Goal: Task Accomplishment & Management: Manage account settings

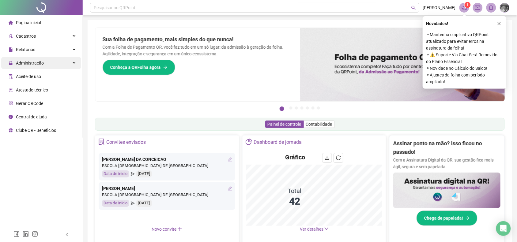
click at [58, 68] on div "Administração" at bounding box center [41, 63] width 80 height 12
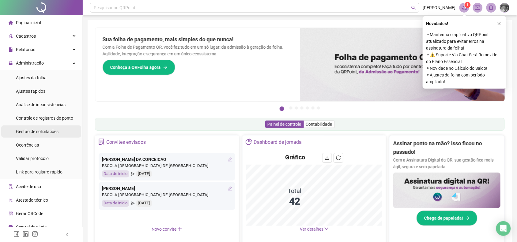
click at [63, 136] on li "Gestão de solicitações" at bounding box center [41, 132] width 80 height 12
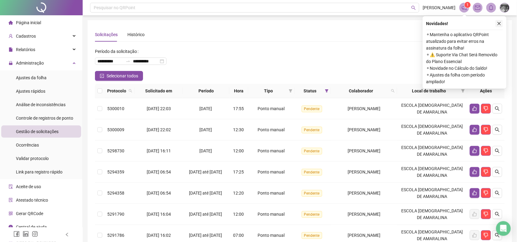
click at [500, 22] on icon "close" at bounding box center [499, 23] width 4 height 4
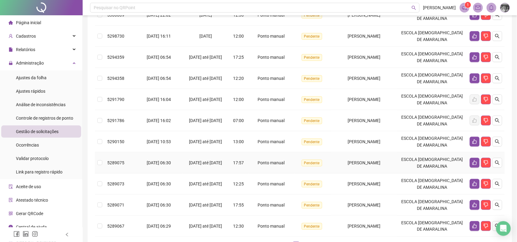
scroll to position [161, 0]
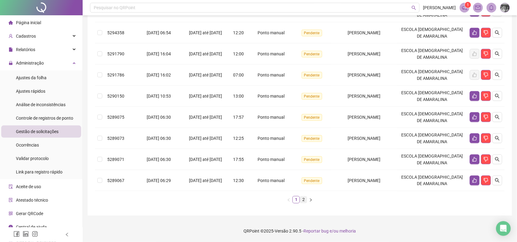
click at [304, 203] on link "2" at bounding box center [303, 200] width 7 height 7
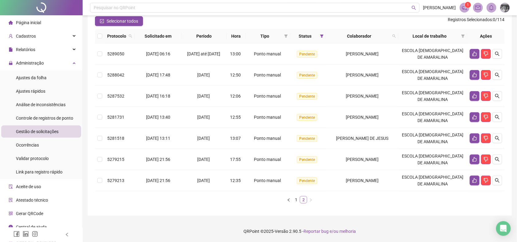
scroll to position [55, 0]
click at [497, 51] on icon "search" at bounding box center [497, 53] width 5 height 5
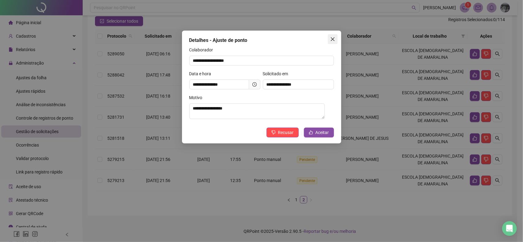
click at [333, 38] on icon "close" at bounding box center [332, 39] width 5 height 5
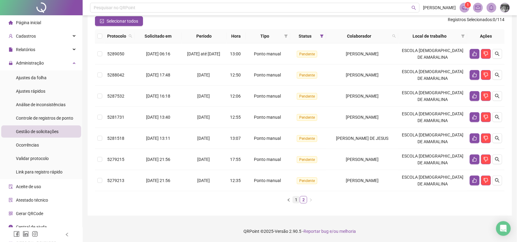
click at [296, 198] on link "1" at bounding box center [296, 200] width 7 height 7
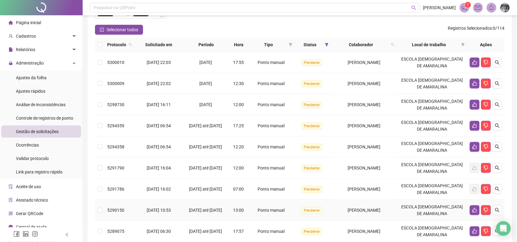
scroll to position [123, 0]
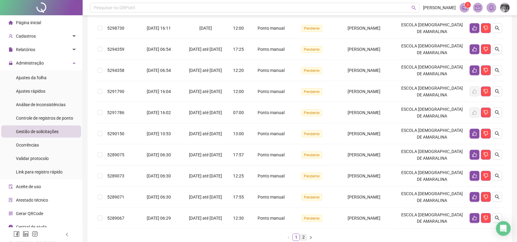
click at [301, 240] on link "2" at bounding box center [303, 237] width 7 height 7
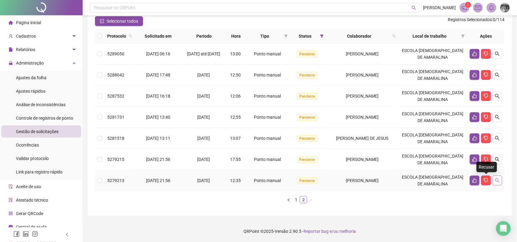
click at [496, 179] on icon "search" at bounding box center [498, 181] width 4 height 4
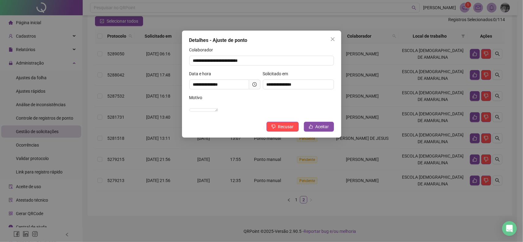
click at [330, 45] on div "**********" at bounding box center [261, 84] width 159 height 107
click at [333, 39] on icon "close" at bounding box center [333, 39] width 4 height 4
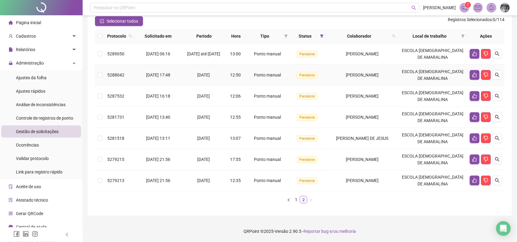
scroll to position [0, 0]
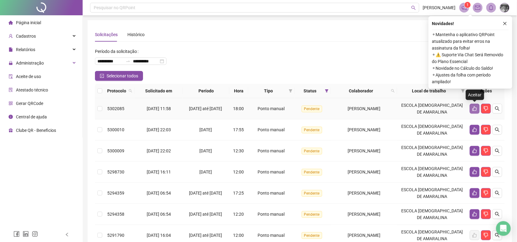
click at [474, 108] on icon "like" at bounding box center [475, 109] width 4 height 5
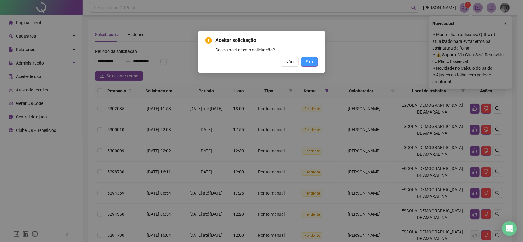
click at [312, 62] on span "Sim" at bounding box center [309, 62] width 7 height 7
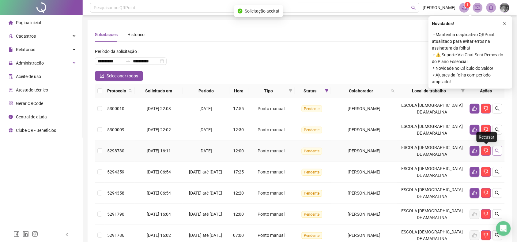
click at [496, 151] on icon "search" at bounding box center [498, 151] width 4 height 4
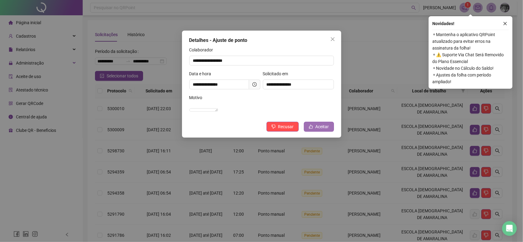
click at [314, 132] on button "Aceitar" at bounding box center [319, 127] width 30 height 10
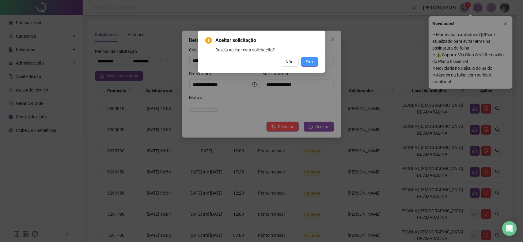
click at [304, 60] on button "Sim" at bounding box center [309, 62] width 17 height 10
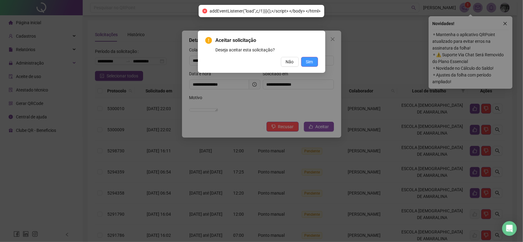
click at [310, 62] on span "Sim" at bounding box center [309, 62] width 7 height 7
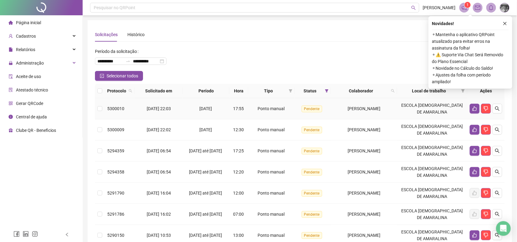
click at [139, 108] on td "[DATE] 22:03" at bounding box center [159, 108] width 48 height 21
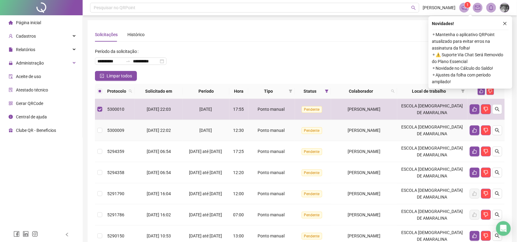
click at [147, 129] on span "[DATE] 22:02" at bounding box center [159, 130] width 24 height 5
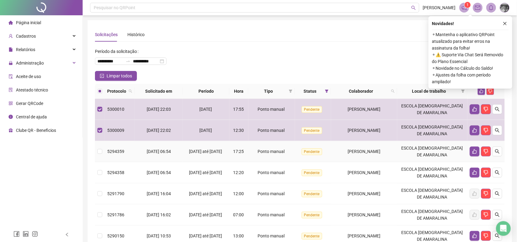
click at [147, 152] on span "[DATE] 06:54" at bounding box center [159, 151] width 24 height 5
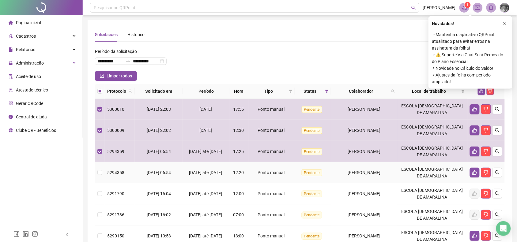
click at [151, 173] on span "[DATE] 06:54" at bounding box center [159, 172] width 24 height 5
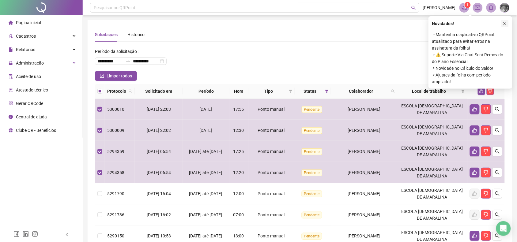
click at [502, 23] on button "button" at bounding box center [505, 23] width 7 height 7
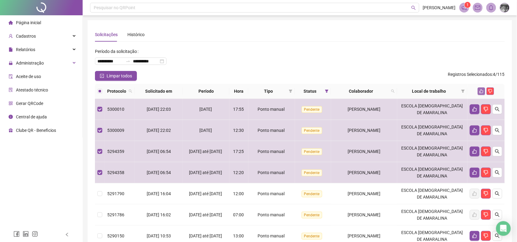
click at [481, 91] on icon "like" at bounding box center [482, 91] width 4 height 4
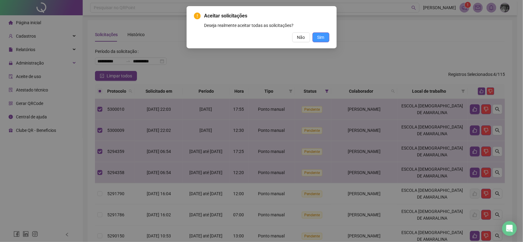
click at [326, 36] on button "Sim" at bounding box center [321, 37] width 17 height 10
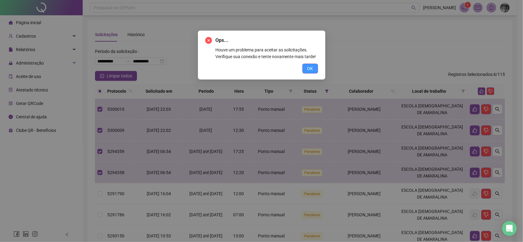
click at [306, 64] on button "OK" at bounding box center [310, 69] width 16 height 10
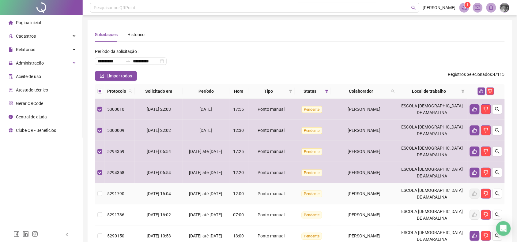
scroll to position [38, 0]
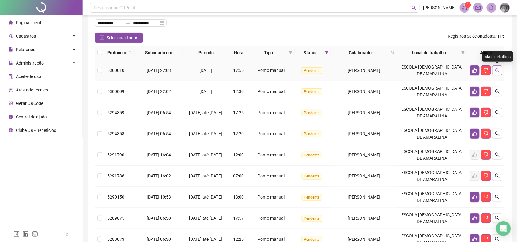
click at [495, 71] on icon "search" at bounding box center [497, 70] width 5 height 5
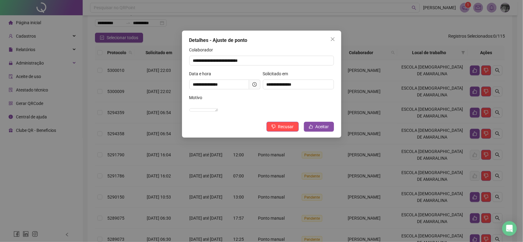
drag, startPoint x: 340, startPoint y: 36, endPoint x: 336, endPoint y: 37, distance: 3.5
click at [340, 36] on div "**********" at bounding box center [261, 84] width 159 height 107
click at [334, 40] on icon "close" at bounding box center [333, 39] width 4 height 4
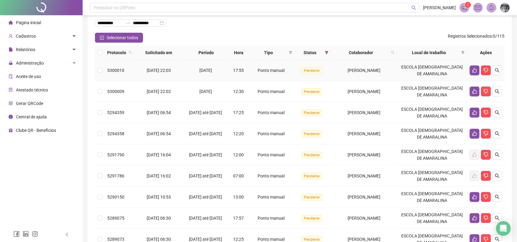
click at [114, 77] on td "5300010" at bounding box center [120, 70] width 30 height 21
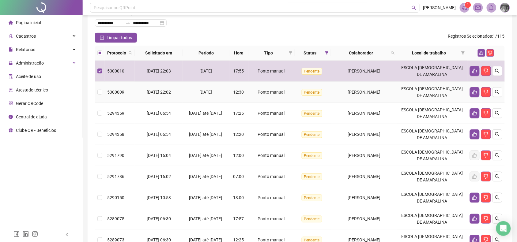
click at [123, 85] on td "5300009" at bounding box center [120, 92] width 30 height 21
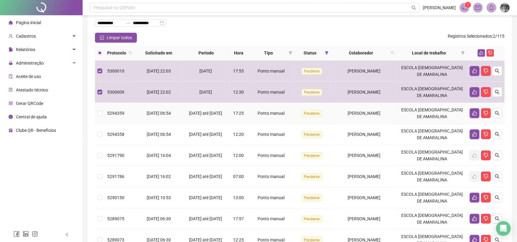
click at [126, 108] on td "5294359" at bounding box center [120, 113] width 30 height 21
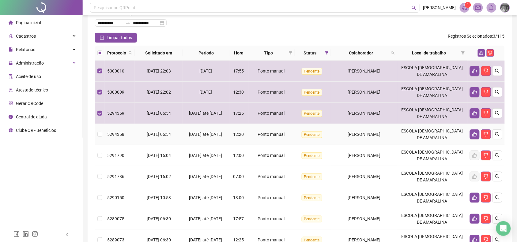
click at [145, 141] on td "[DATE] 06:54" at bounding box center [159, 134] width 48 height 21
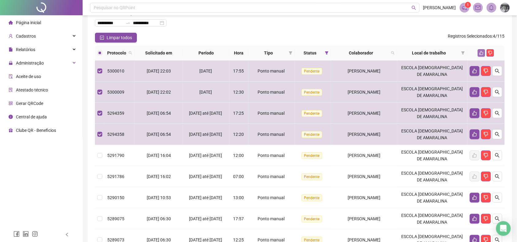
click at [481, 51] on icon "like" at bounding box center [482, 53] width 4 height 4
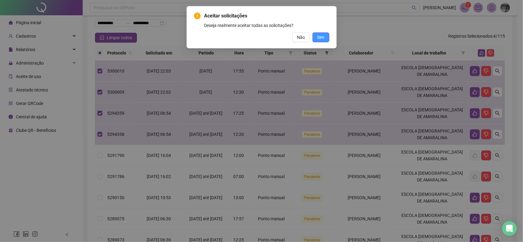
click at [321, 34] on span "Sim" at bounding box center [321, 37] width 7 height 7
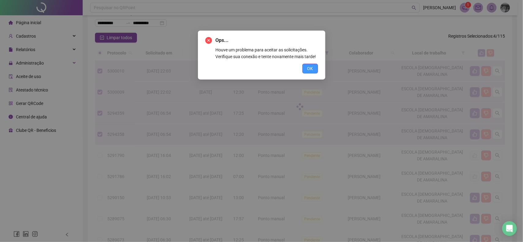
click at [308, 71] on span "OK" at bounding box center [310, 68] width 6 height 7
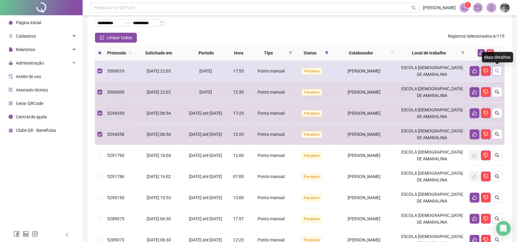
click at [500, 71] on icon "search" at bounding box center [497, 71] width 5 height 5
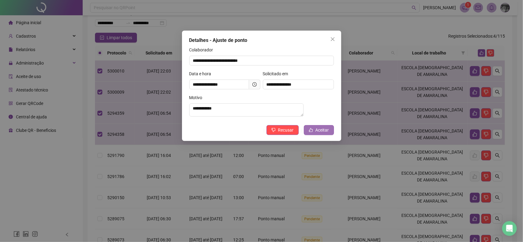
click at [312, 132] on icon "like" at bounding box center [311, 130] width 4 height 4
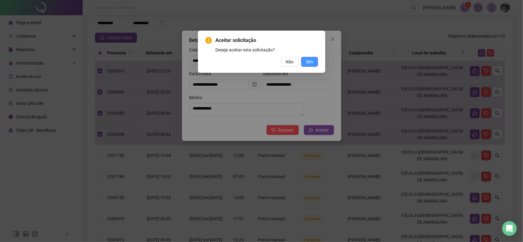
click at [310, 60] on span "Sim" at bounding box center [309, 62] width 7 height 7
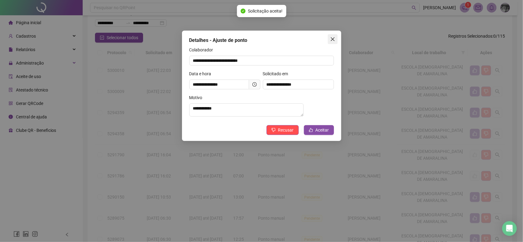
click at [335, 41] on span "Close" at bounding box center [333, 39] width 10 height 5
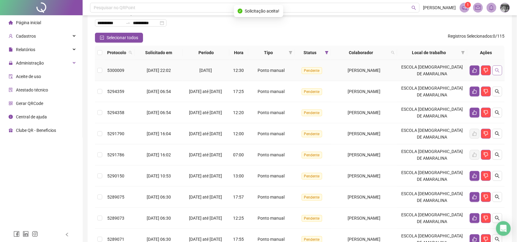
click at [495, 71] on button "button" at bounding box center [498, 71] width 10 height 10
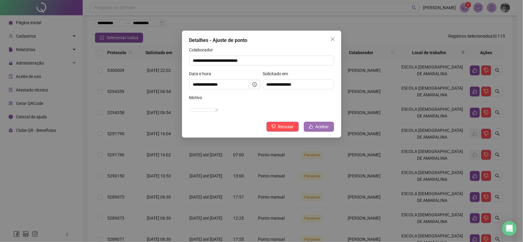
click at [325, 130] on span "Aceitar" at bounding box center [322, 127] width 13 height 7
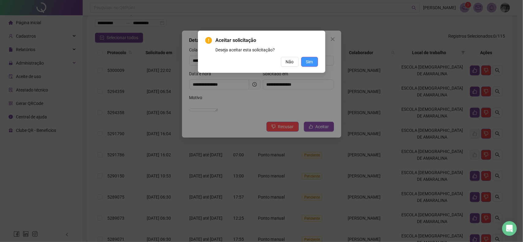
click at [312, 62] on span "Sim" at bounding box center [309, 62] width 7 height 7
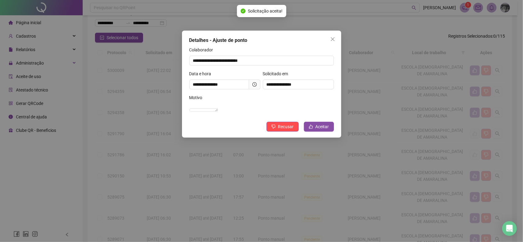
click at [332, 40] on div "Aceitar solicitação Deseja aceitar esta solicitação? Não Sim" at bounding box center [261, 121] width 523 height 242
click at [332, 40] on icon "close" at bounding box center [332, 39] width 5 height 5
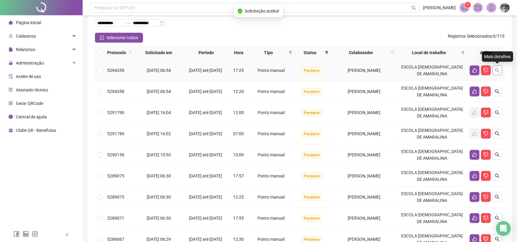
click at [496, 69] on icon "search" at bounding box center [497, 70] width 5 height 5
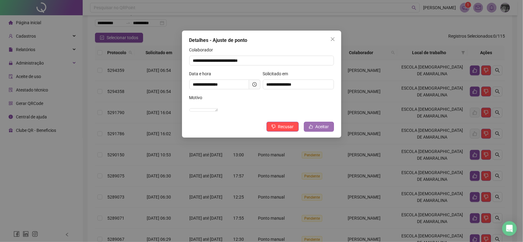
click at [316, 130] on button "Aceitar" at bounding box center [319, 127] width 30 height 10
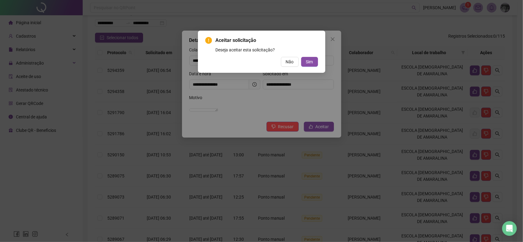
click at [309, 70] on div "Aceitar solicitação Deseja aceitar esta solicitação? Não Sim" at bounding box center [261, 52] width 127 height 42
click at [308, 63] on span "Sim" at bounding box center [309, 62] width 7 height 7
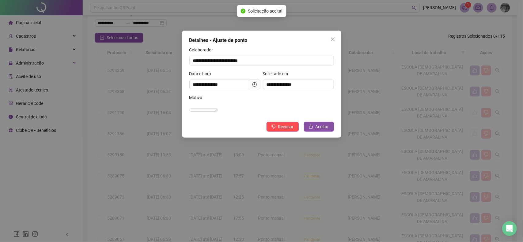
click at [333, 39] on icon "close" at bounding box center [332, 39] width 5 height 5
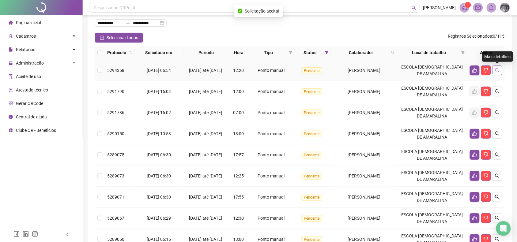
click at [496, 69] on icon "search" at bounding box center [498, 70] width 4 height 4
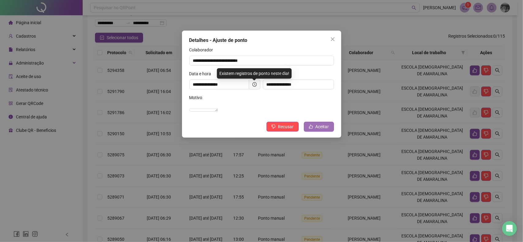
click at [330, 132] on button "Aceitar" at bounding box center [319, 127] width 30 height 10
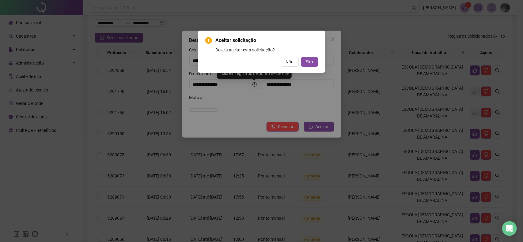
click at [308, 67] on div "Aceitar solicitação Deseja aceitar esta solicitação? Não Sim" at bounding box center [261, 52] width 127 height 42
click at [312, 62] on span "Sim" at bounding box center [309, 62] width 7 height 7
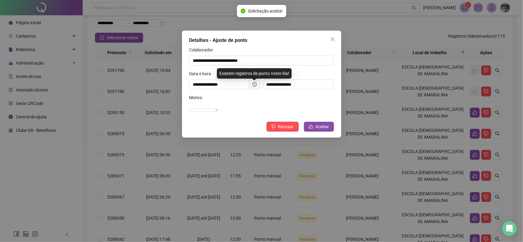
click at [333, 39] on div "**********" at bounding box center [261, 121] width 523 height 242
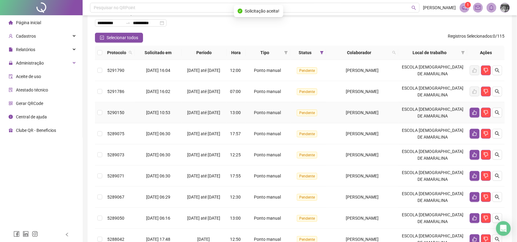
scroll to position [77, 0]
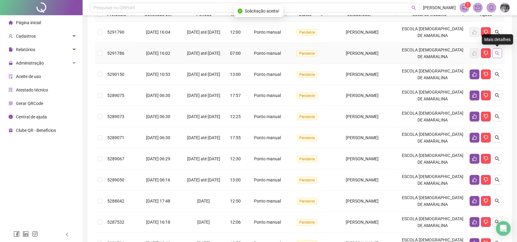
click at [500, 50] on button "button" at bounding box center [498, 53] width 10 height 10
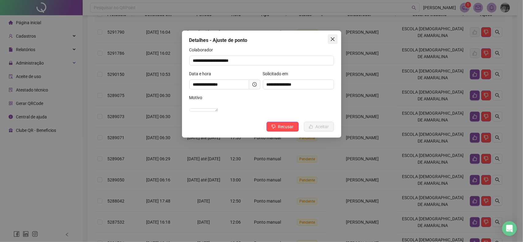
click at [335, 38] on span "Close" at bounding box center [333, 39] width 10 height 5
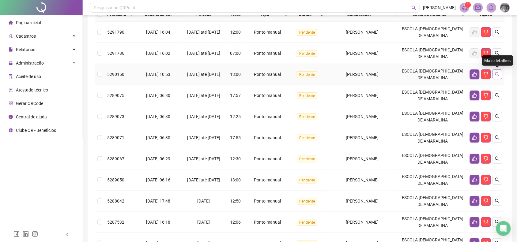
click at [497, 75] on icon "search" at bounding box center [498, 74] width 4 height 4
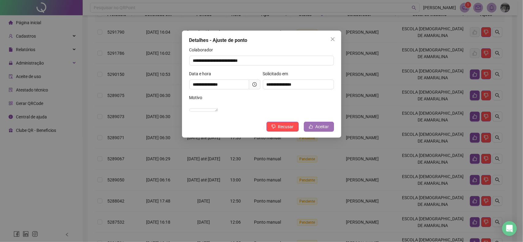
click at [316, 130] on span "Aceitar" at bounding box center [322, 127] width 13 height 7
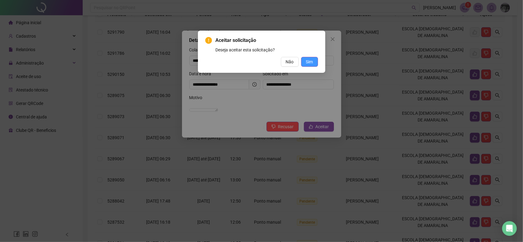
click at [305, 63] on button "Sim" at bounding box center [309, 62] width 17 height 10
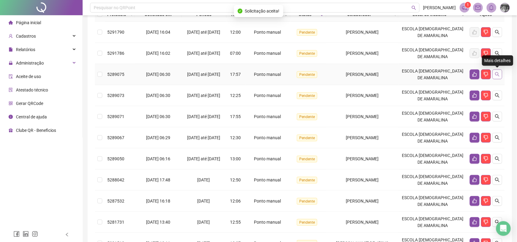
click at [496, 77] on button "button" at bounding box center [498, 75] width 10 height 10
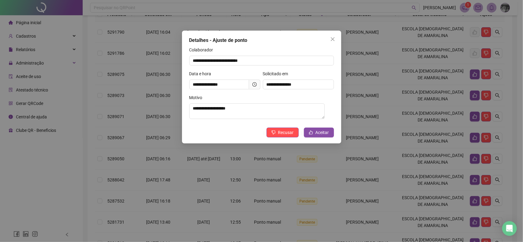
click at [331, 38] on icon "close" at bounding box center [332, 39] width 5 height 5
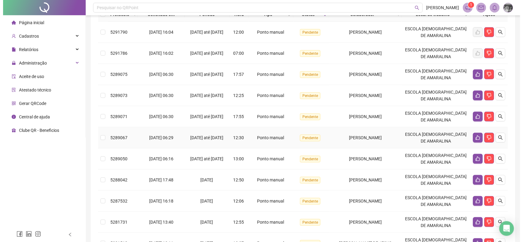
scroll to position [153, 0]
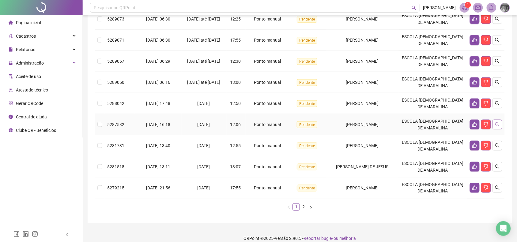
click at [495, 126] on icon "search" at bounding box center [497, 124] width 5 height 5
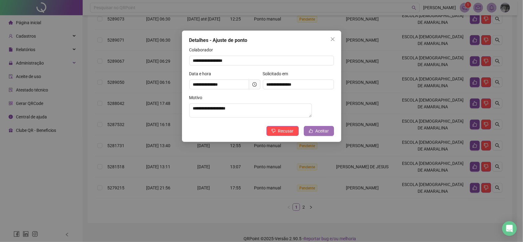
click at [314, 130] on button "Aceitar" at bounding box center [319, 131] width 30 height 10
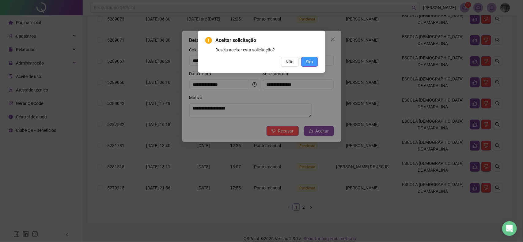
click at [304, 63] on button "Sim" at bounding box center [309, 62] width 17 height 10
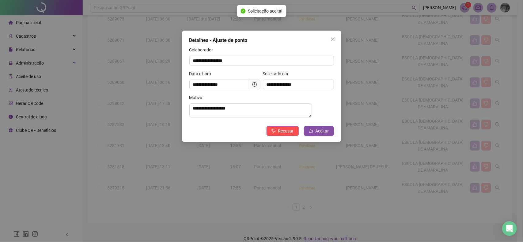
click at [330, 41] on div "**********" at bounding box center [261, 121] width 523 height 242
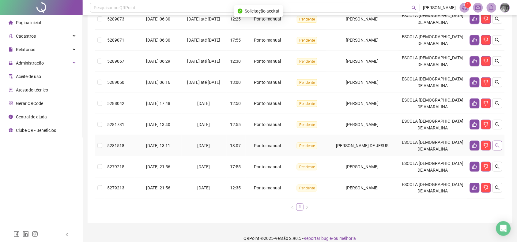
click at [498, 147] on icon "search" at bounding box center [498, 146] width 4 height 4
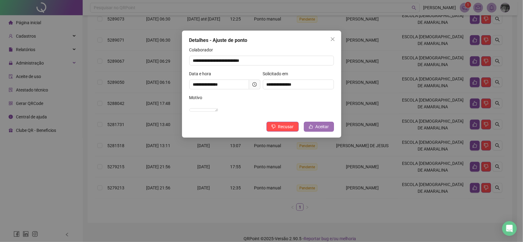
click at [313, 129] on icon "like" at bounding box center [311, 127] width 4 height 4
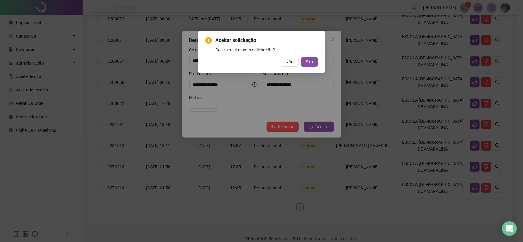
drag, startPoint x: 306, startPoint y: 58, endPoint x: 312, endPoint y: 53, distance: 8.0
click at [306, 59] on span "Sim" at bounding box center [309, 62] width 7 height 7
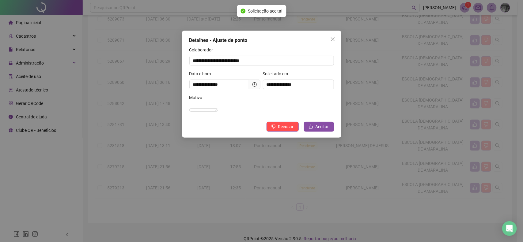
click at [333, 37] on icon "close" at bounding box center [332, 39] width 5 height 5
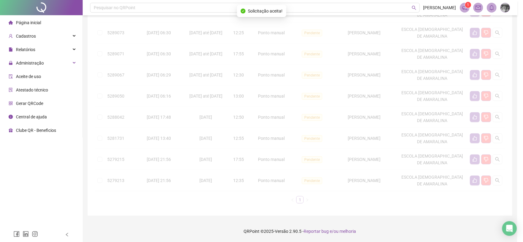
scroll to position [140, 0]
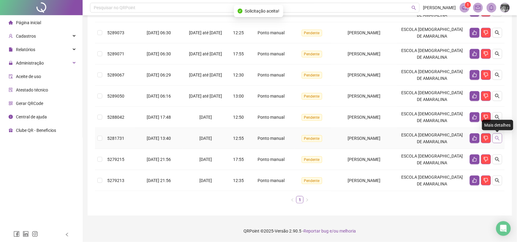
click at [497, 135] on button "button" at bounding box center [498, 139] width 10 height 10
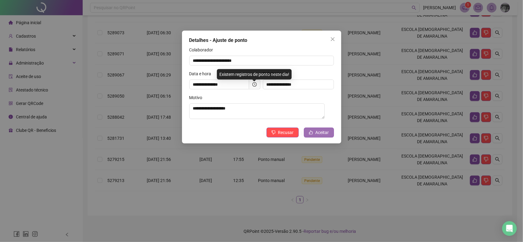
click at [312, 129] on button "Aceitar" at bounding box center [319, 133] width 30 height 10
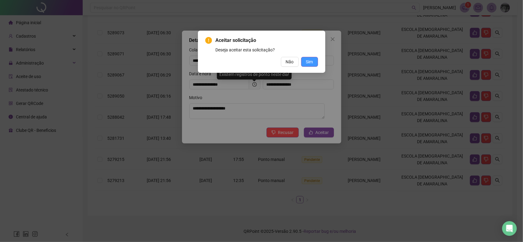
click at [312, 59] on span "Sim" at bounding box center [309, 62] width 7 height 7
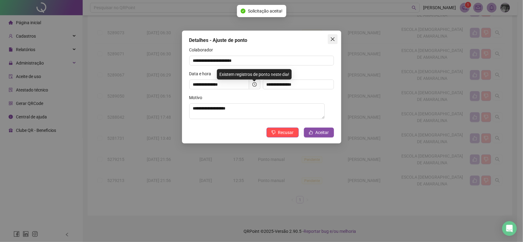
click at [331, 40] on icon "close" at bounding box center [333, 39] width 4 height 4
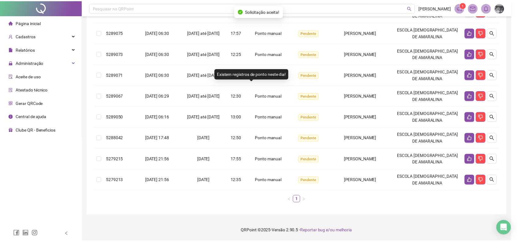
scroll to position [119, 0]
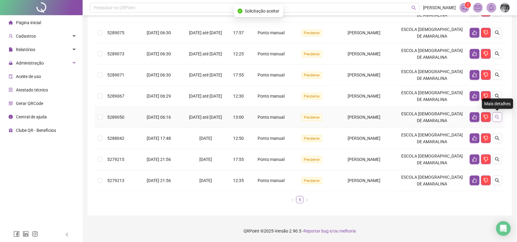
click at [497, 115] on icon "search" at bounding box center [497, 117] width 5 height 5
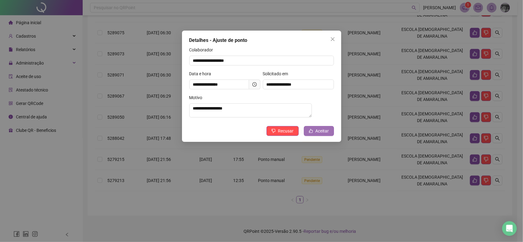
click at [320, 132] on span "Aceitar" at bounding box center [322, 131] width 13 height 7
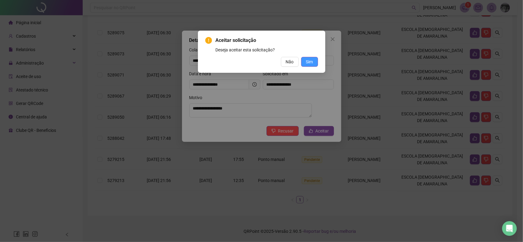
click at [308, 60] on span "Sim" at bounding box center [309, 62] width 7 height 7
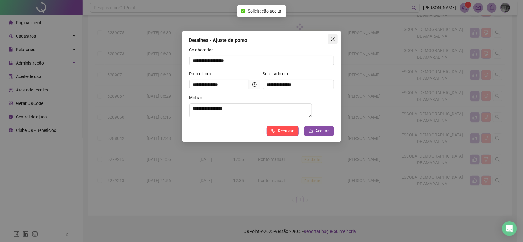
click at [329, 37] on span "Close" at bounding box center [333, 39] width 10 height 5
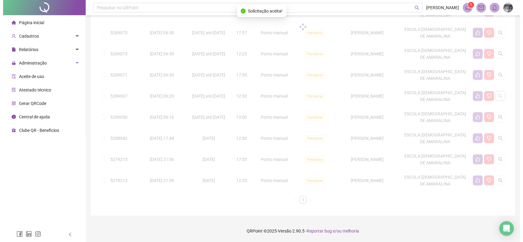
scroll to position [97, 0]
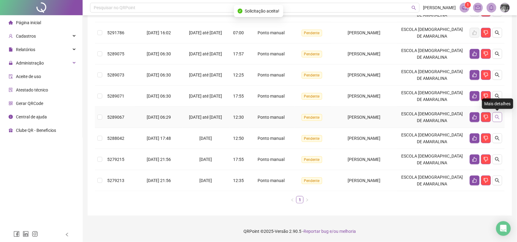
click at [497, 117] on icon "search" at bounding box center [497, 117] width 5 height 5
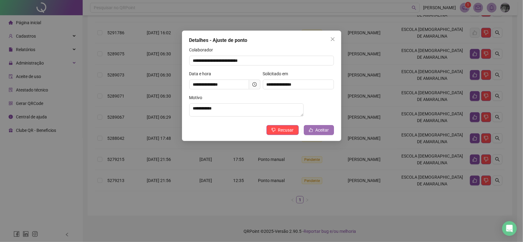
click at [315, 135] on button "Aceitar" at bounding box center [319, 130] width 30 height 10
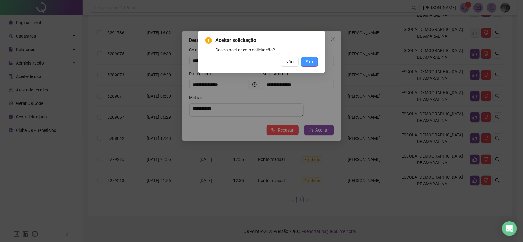
click at [306, 62] on span "Sim" at bounding box center [309, 62] width 7 height 7
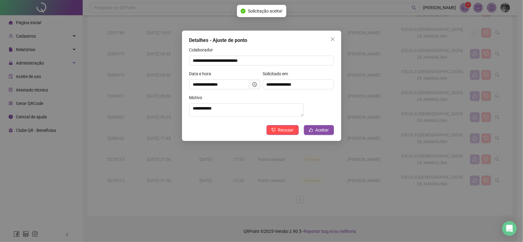
scroll to position [77, 0]
click at [333, 40] on div "**********" at bounding box center [261, 121] width 523 height 242
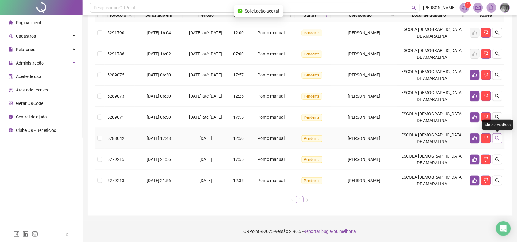
click at [495, 138] on icon "search" at bounding box center [497, 138] width 5 height 5
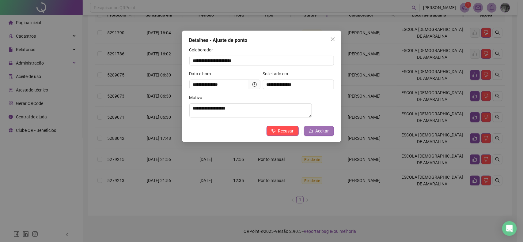
click at [316, 134] on span "Aceitar" at bounding box center [322, 131] width 13 height 7
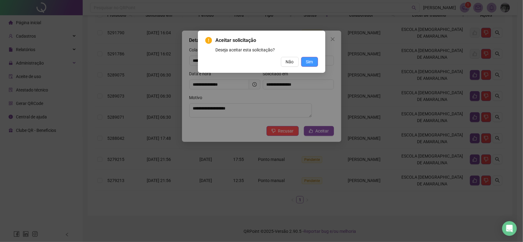
click at [311, 63] on span "Sim" at bounding box center [309, 62] width 7 height 7
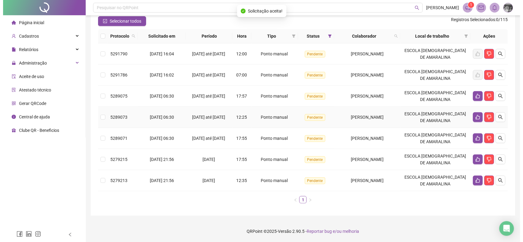
scroll to position [17, 0]
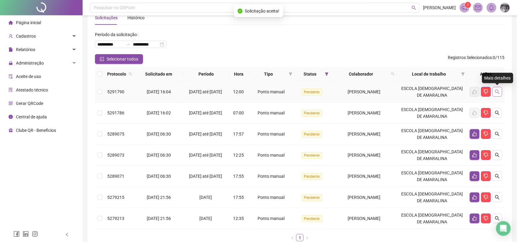
click at [497, 92] on icon "search" at bounding box center [497, 91] width 5 height 5
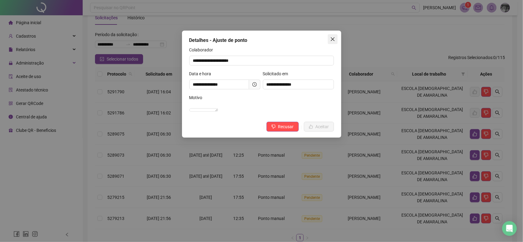
click at [333, 41] on icon "close" at bounding box center [332, 39] width 5 height 5
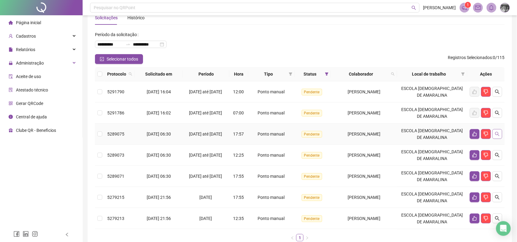
click at [497, 135] on icon "search" at bounding box center [498, 134] width 4 height 4
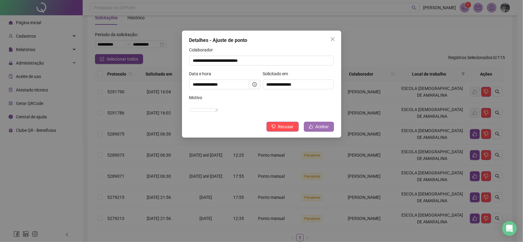
click at [324, 130] on span "Aceitar" at bounding box center [322, 127] width 13 height 7
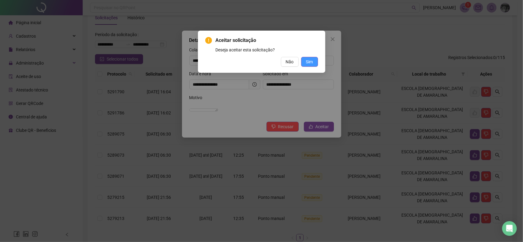
click at [308, 65] on span "Sim" at bounding box center [309, 62] width 7 height 7
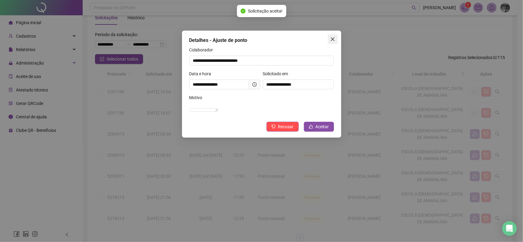
click at [333, 40] on icon "close" at bounding box center [332, 39] width 5 height 5
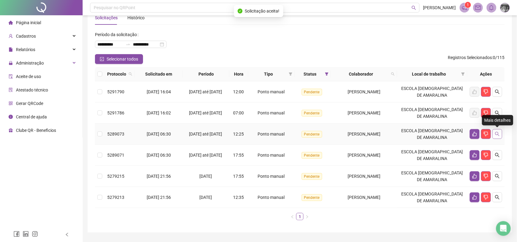
click at [498, 137] on button "button" at bounding box center [498, 134] width 10 height 10
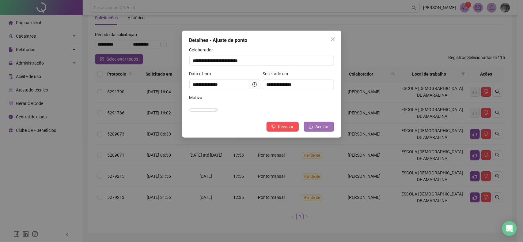
click at [318, 130] on button "Aceitar" at bounding box center [319, 127] width 30 height 10
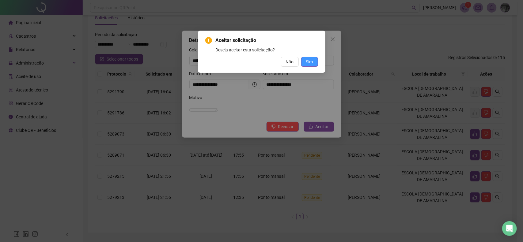
click at [313, 59] on span "Sim" at bounding box center [309, 62] width 7 height 7
click at [333, 38] on div "Aceitar solicitação Deseja aceitar esta solicitação? Não Sim" at bounding box center [261, 121] width 523 height 242
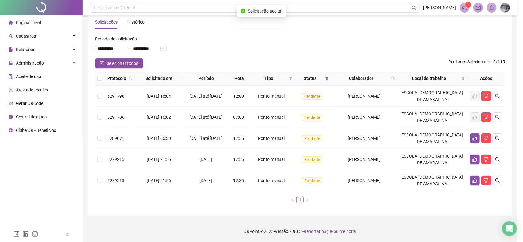
scroll to position [13, 0]
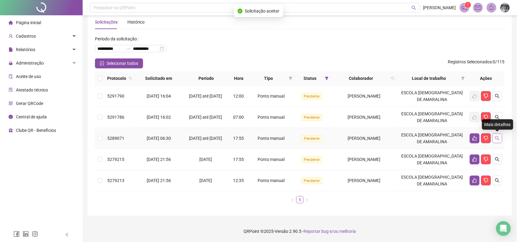
click at [498, 136] on icon "search" at bounding box center [497, 138] width 5 height 5
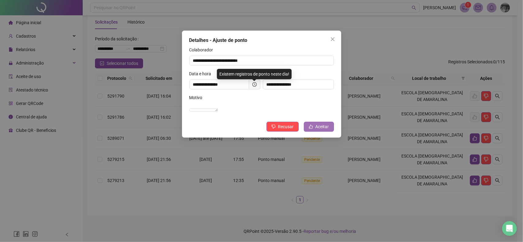
click at [327, 130] on span "Aceitar" at bounding box center [322, 127] width 13 height 7
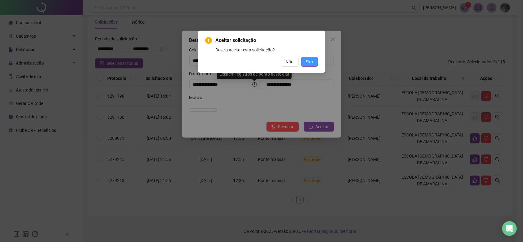
click at [313, 62] on span "Sim" at bounding box center [309, 62] width 7 height 7
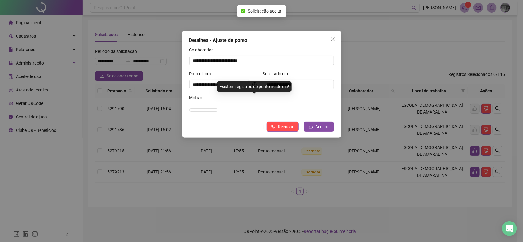
scroll to position [0, 0]
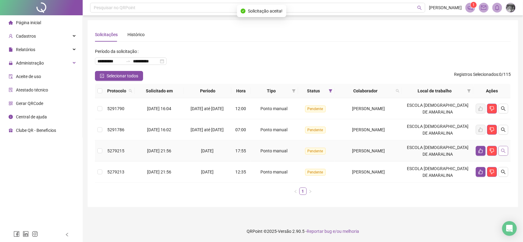
click at [506, 147] on button "button" at bounding box center [504, 151] width 10 height 10
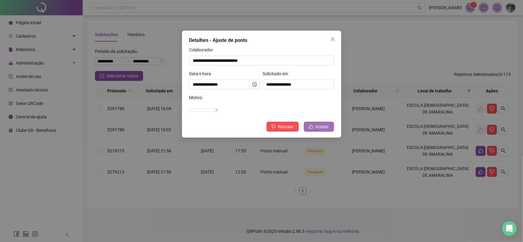
click at [319, 132] on button "Aceitar" at bounding box center [319, 127] width 30 height 10
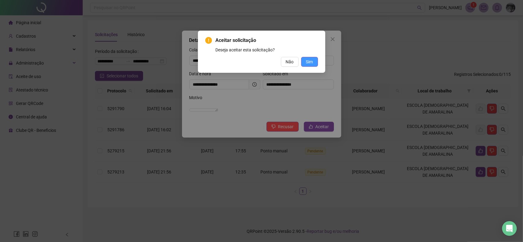
click at [313, 66] on button "Sim" at bounding box center [309, 62] width 17 height 10
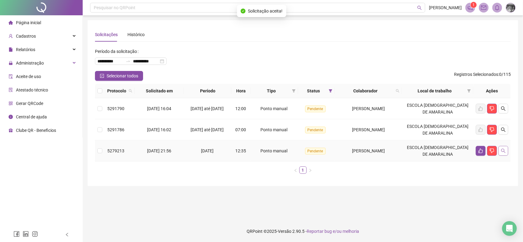
click at [505, 150] on icon "search" at bounding box center [503, 151] width 5 height 5
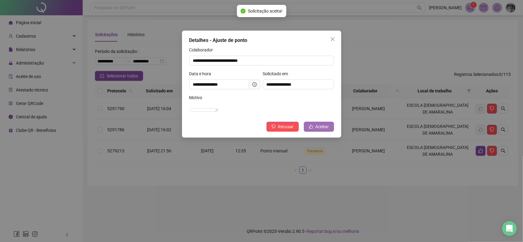
click at [307, 132] on button "Aceitar" at bounding box center [319, 127] width 30 height 10
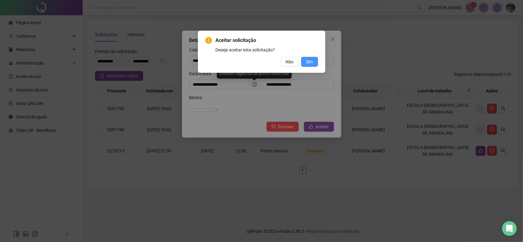
click at [308, 64] on span "Sim" at bounding box center [309, 62] width 7 height 7
